Goal: Task Accomplishment & Management: Use online tool/utility

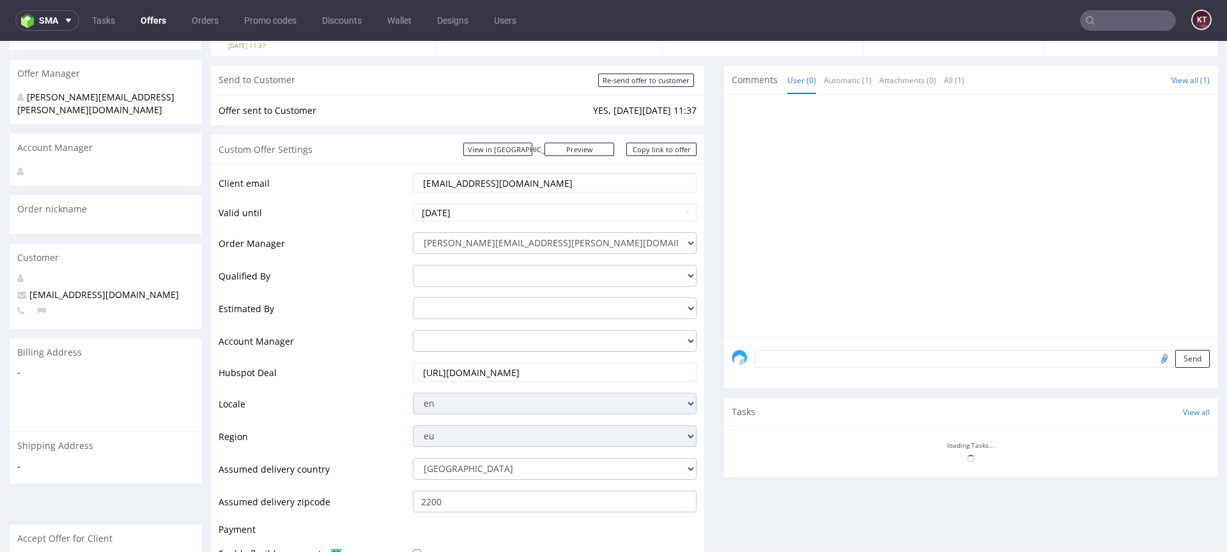
scroll to position [364, 0]
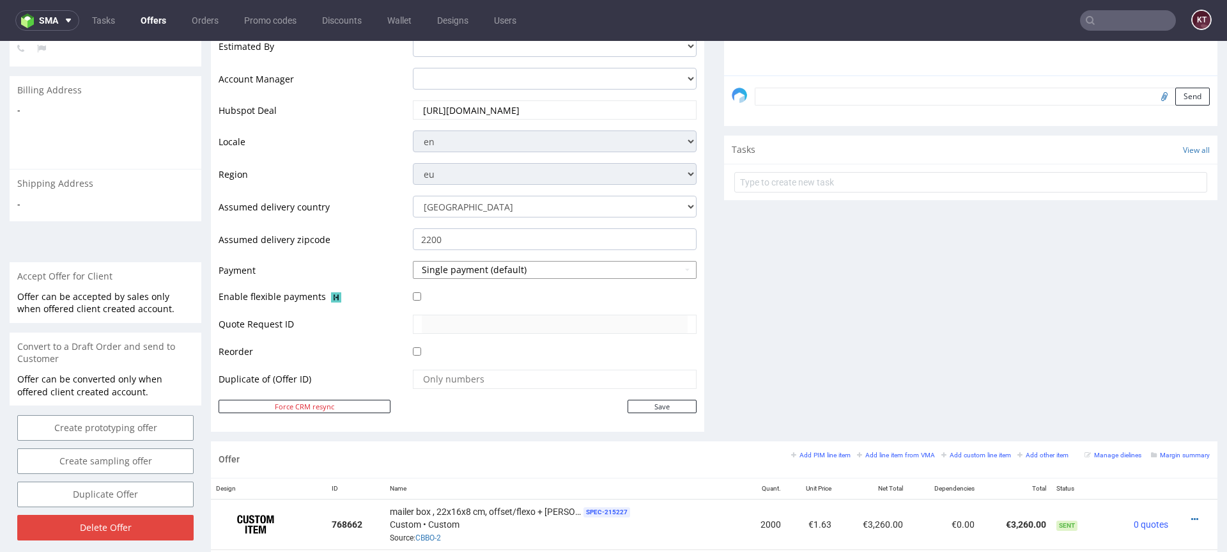
click at [496, 271] on button "Single payment (default)" at bounding box center [555, 270] width 284 height 18
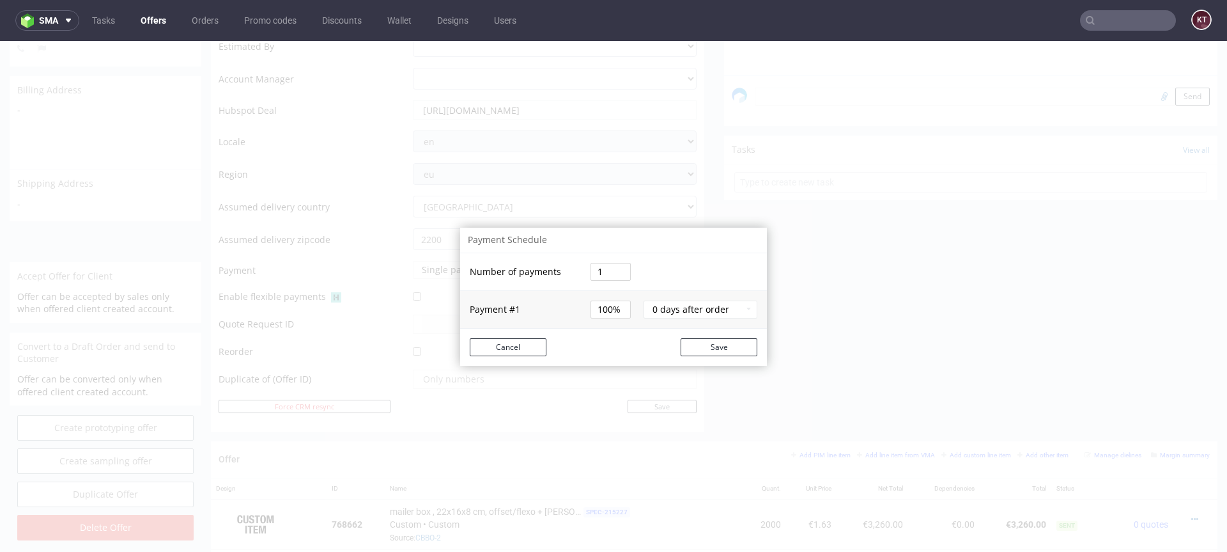
click at [611, 271] on input "1" at bounding box center [611, 272] width 40 height 18
type input "2"
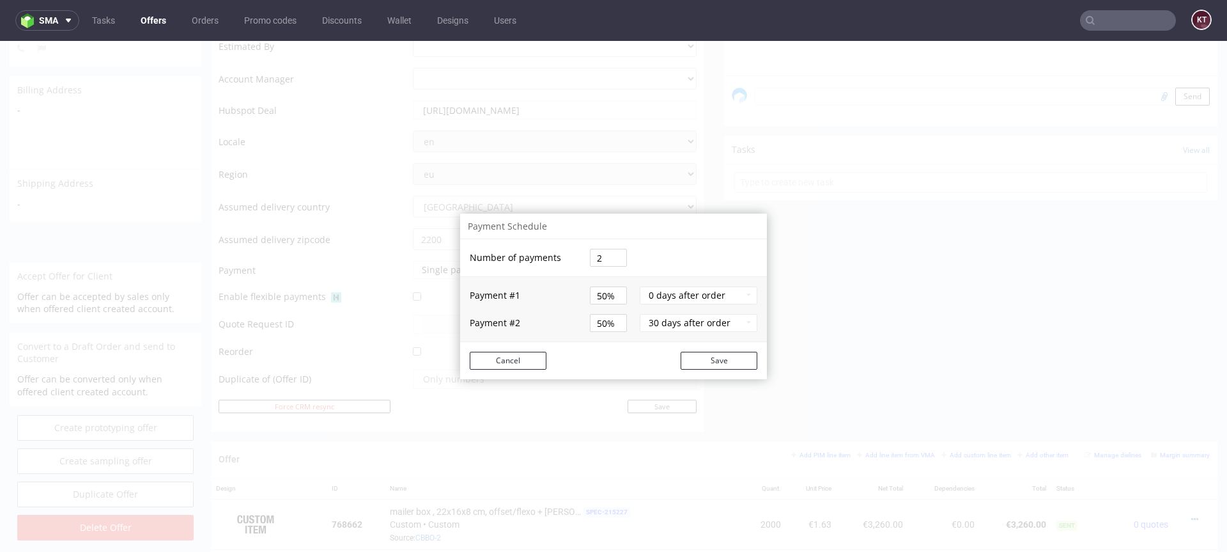
click at [609, 295] on input "50%" at bounding box center [608, 295] width 37 height 18
type input "27%"
type input "73%"
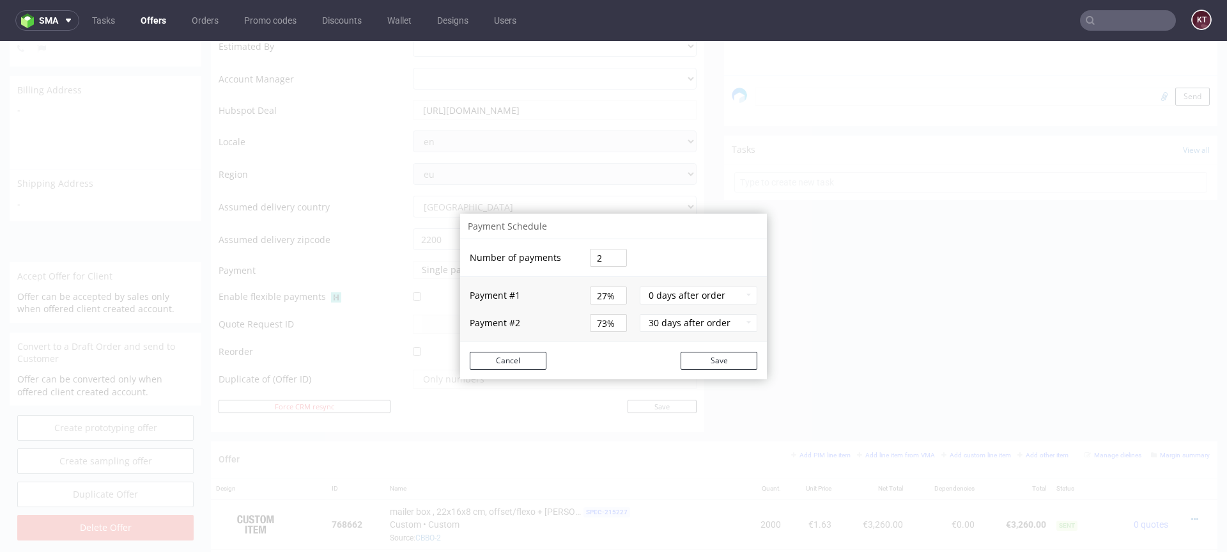
click at [607, 320] on input "73%" at bounding box center [608, 323] width 37 height 18
click at [637, 337] on td "30 days after order" at bounding box center [702, 322] width 130 height 37
click at [728, 330] on button "30 days after order" at bounding box center [699, 323] width 118 height 18
